Goal: Task Accomplishment & Management: Use online tool/utility

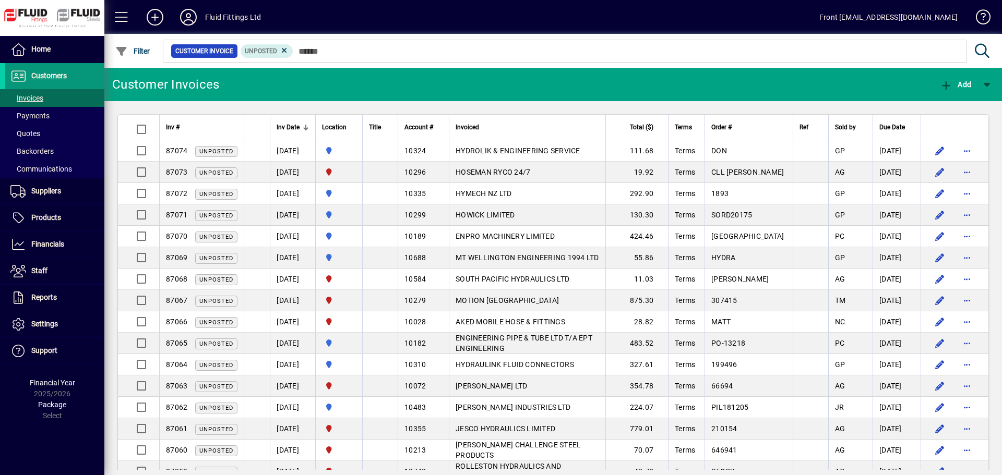
click at [46, 70] on span "Customers" at bounding box center [36, 76] width 62 height 13
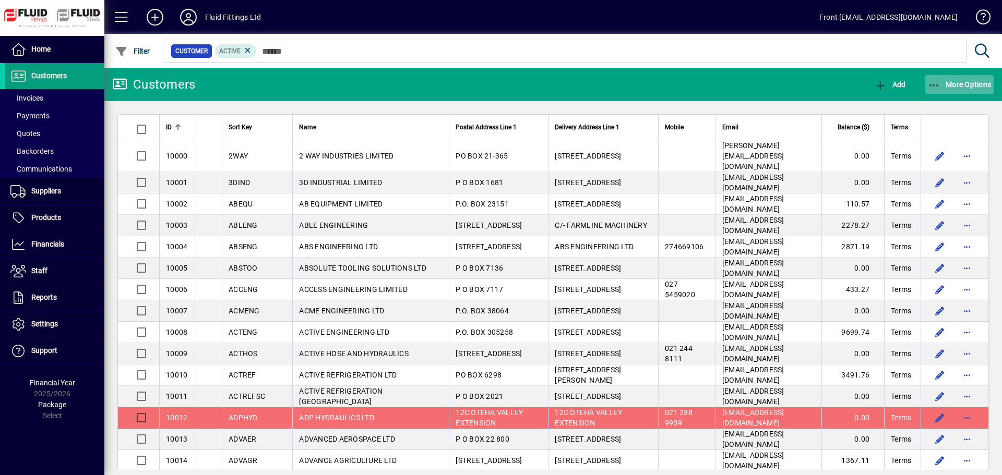
click at [949, 82] on span "More Options" at bounding box center [960, 84] width 64 height 8
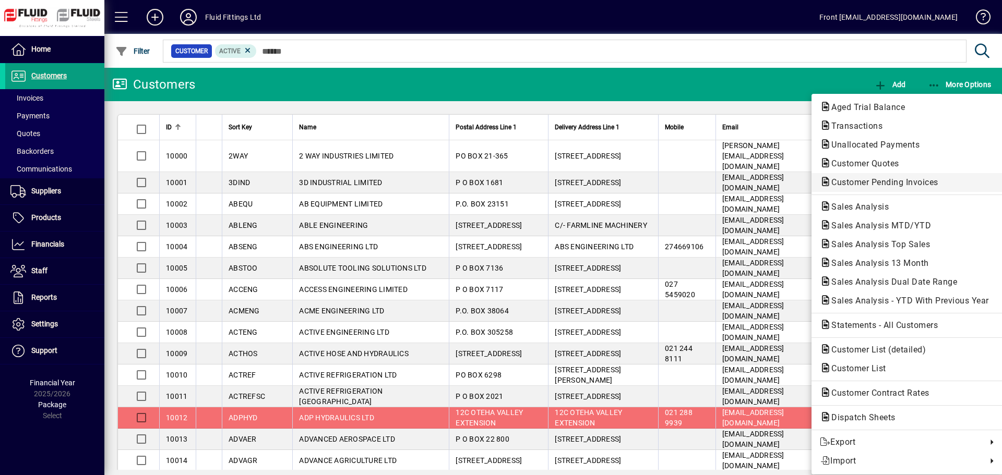
click at [873, 183] on span "Customer Pending Invoices" at bounding box center [882, 182] width 124 height 10
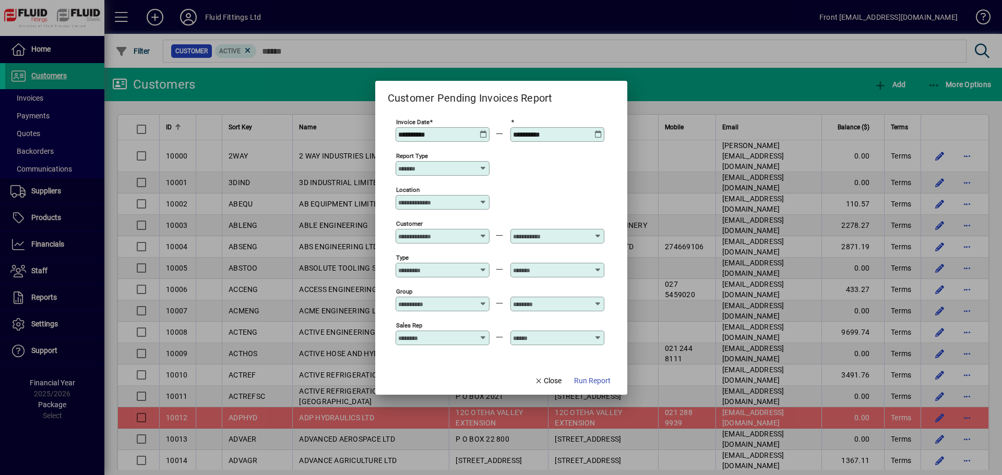
click at [579, 381] on span "Run Report" at bounding box center [592, 381] width 37 height 11
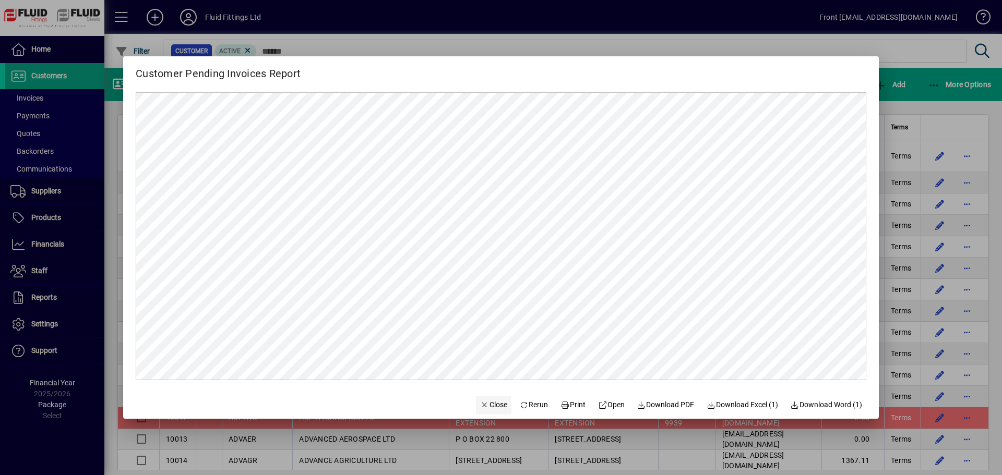
click at [494, 406] on span "Close" at bounding box center [493, 405] width 27 height 11
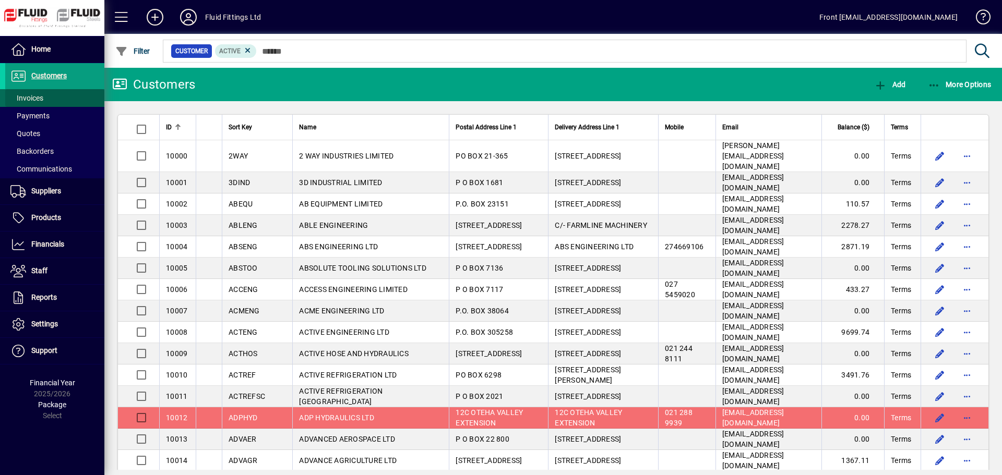
click at [42, 98] on span "Invoices" at bounding box center [26, 98] width 33 height 8
